Goal: Task Accomplishment & Management: Complete application form

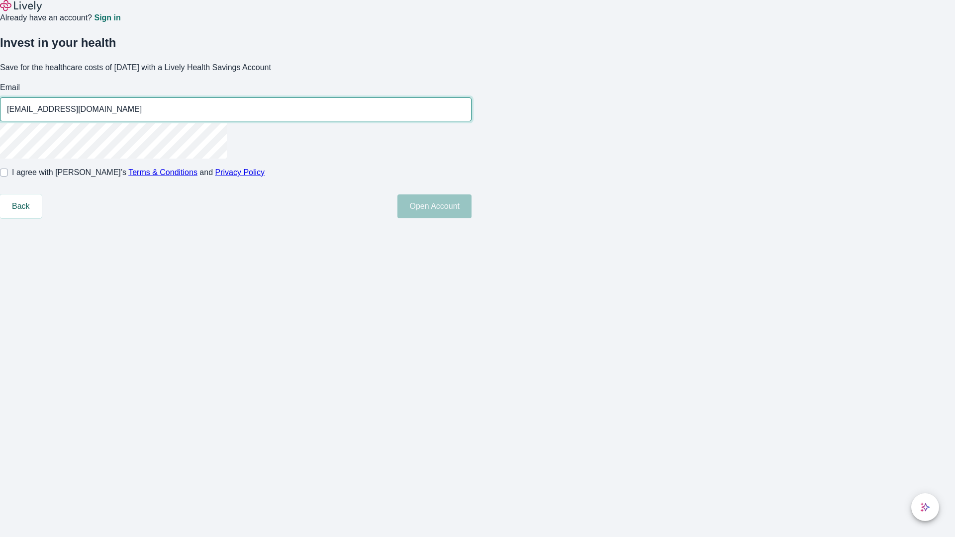
type input "[EMAIL_ADDRESS][DOMAIN_NAME]"
click at [8, 177] on input "I agree with Lively’s Terms & Conditions and Privacy Policy" at bounding box center [4, 173] width 8 height 8
checkbox input "true"
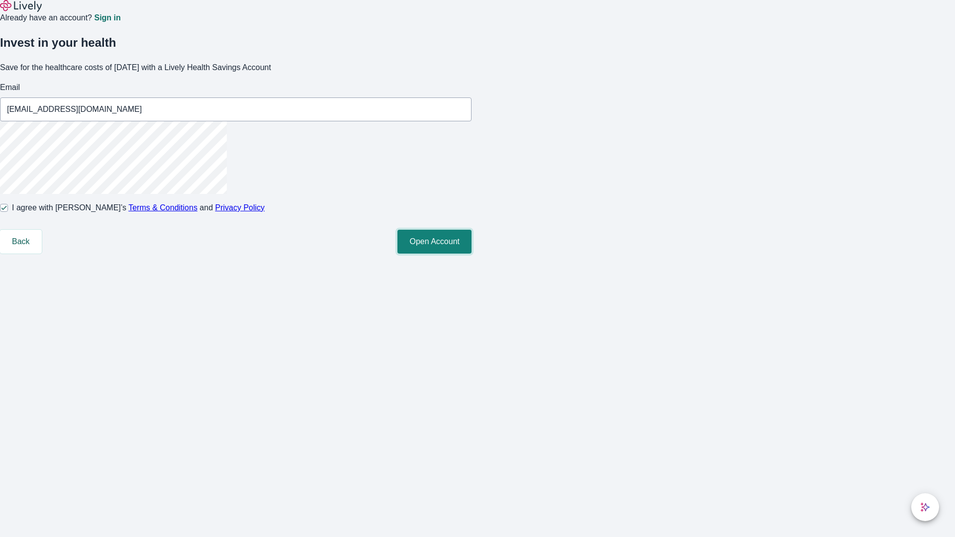
click at [471, 254] on button "Open Account" at bounding box center [434, 242] width 74 height 24
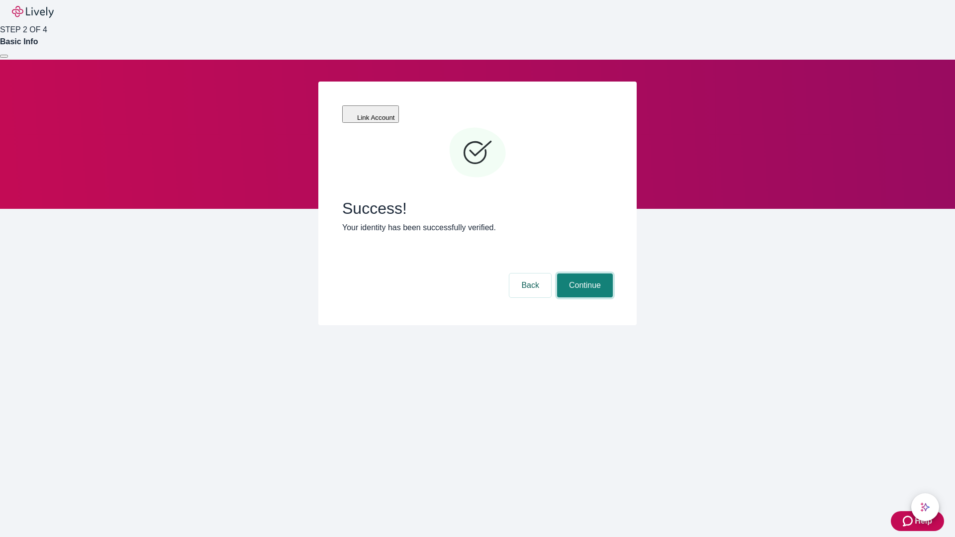
click at [583, 274] on button "Continue" at bounding box center [585, 286] width 56 height 24
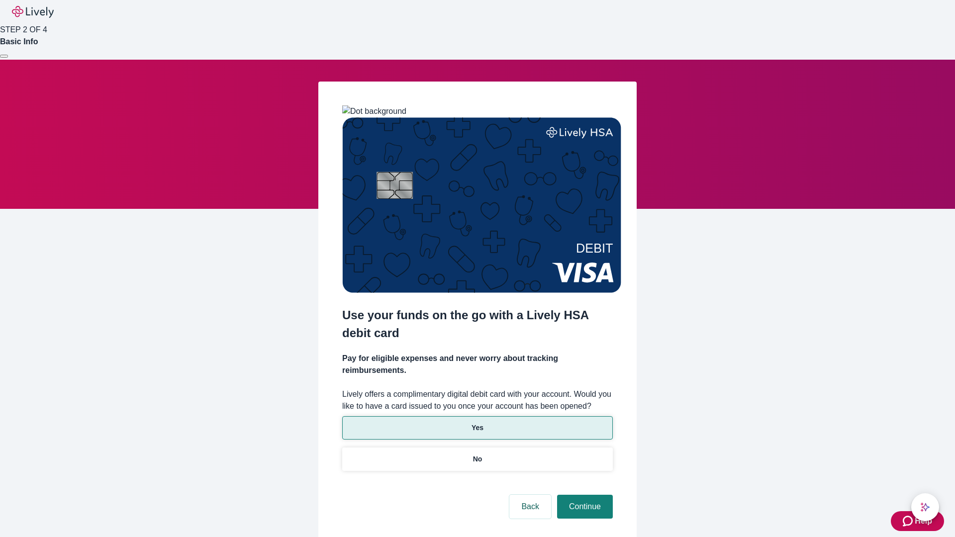
click at [477, 423] on p "Yes" at bounding box center [477, 428] width 12 height 10
click at [583, 495] on button "Continue" at bounding box center [585, 507] width 56 height 24
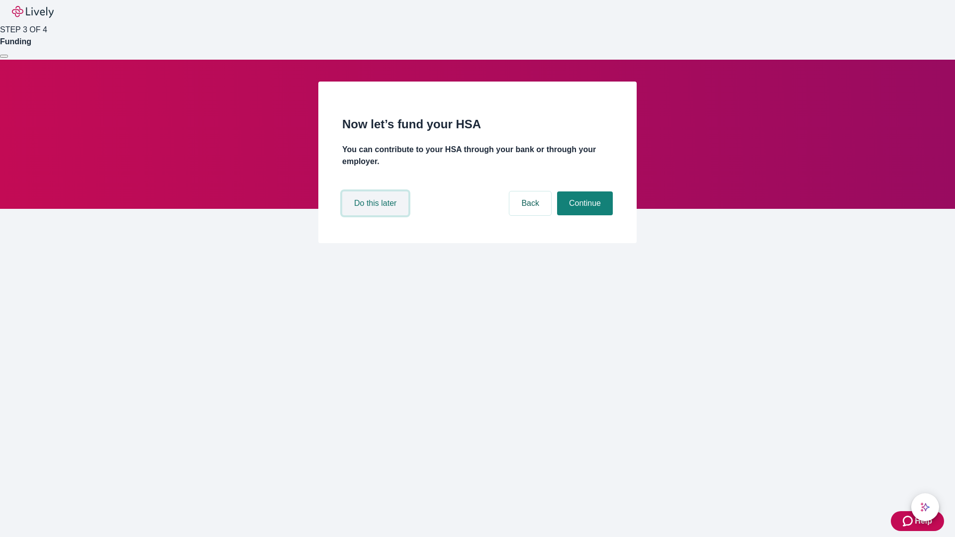
click at [376, 215] on button "Do this later" at bounding box center [375, 203] width 66 height 24
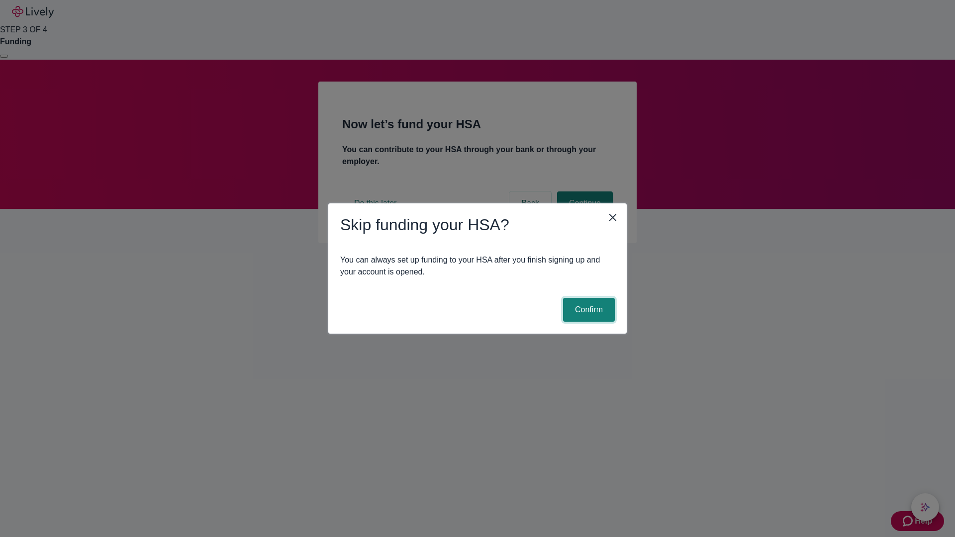
click at [587, 310] on button "Confirm" at bounding box center [589, 310] width 52 height 24
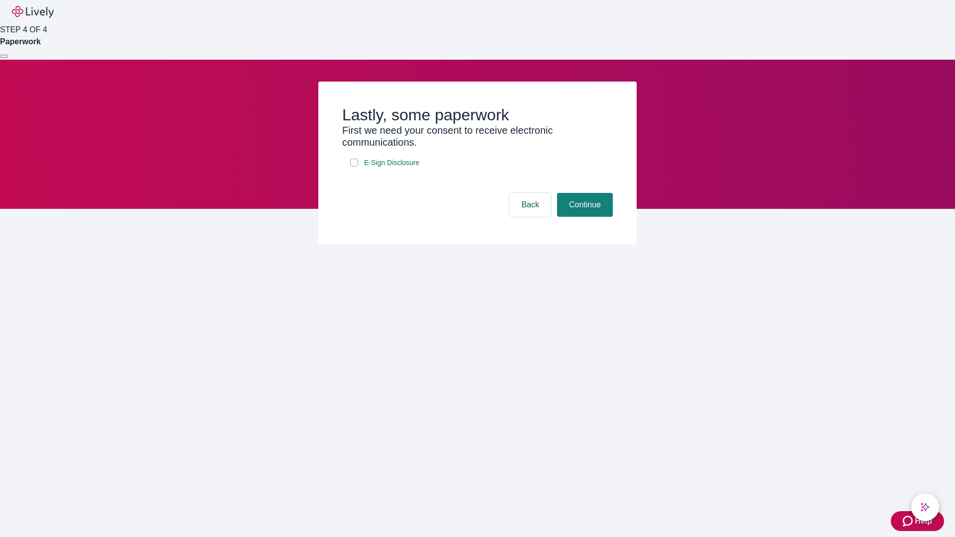
click at [354, 167] on input "E-Sign Disclosure" at bounding box center [354, 163] width 8 height 8
checkbox input "true"
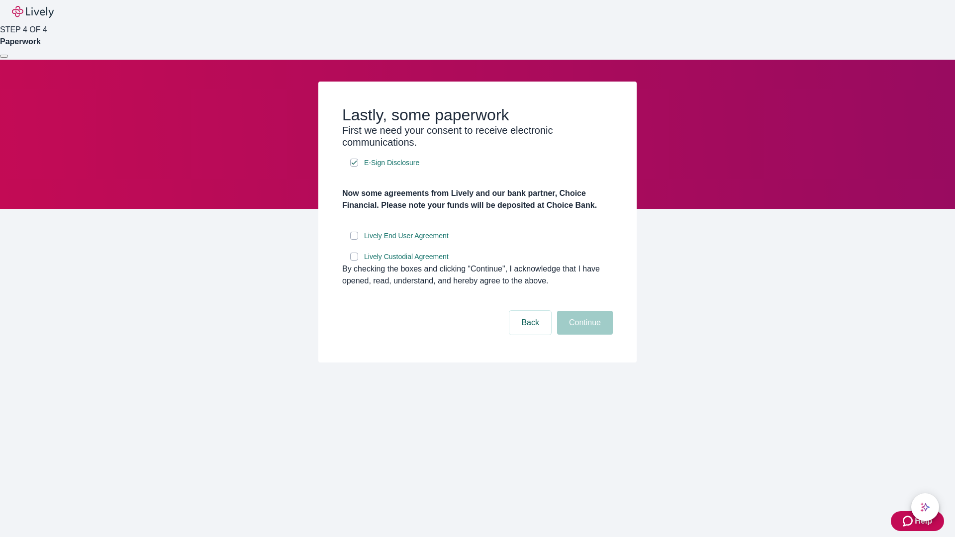
click at [354, 240] on input "Lively End User Agreement" at bounding box center [354, 236] width 8 height 8
checkbox input "true"
click at [354, 261] on input "Lively Custodial Agreement" at bounding box center [354, 257] width 8 height 8
checkbox input "true"
click at [583, 335] on button "Continue" at bounding box center [585, 323] width 56 height 24
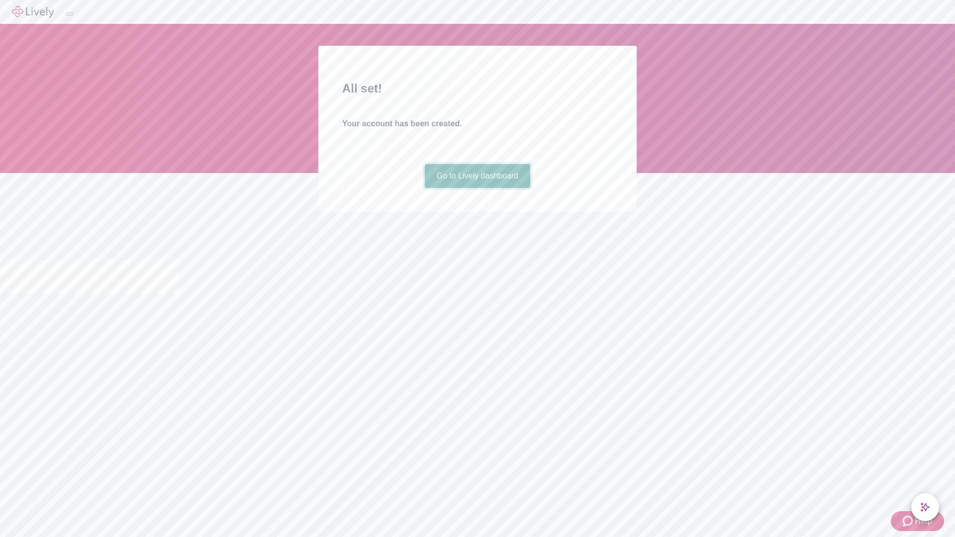
click at [477, 188] on link "Go to Lively dashboard" at bounding box center [478, 176] width 106 height 24
